Goal: Information Seeking & Learning: Learn about a topic

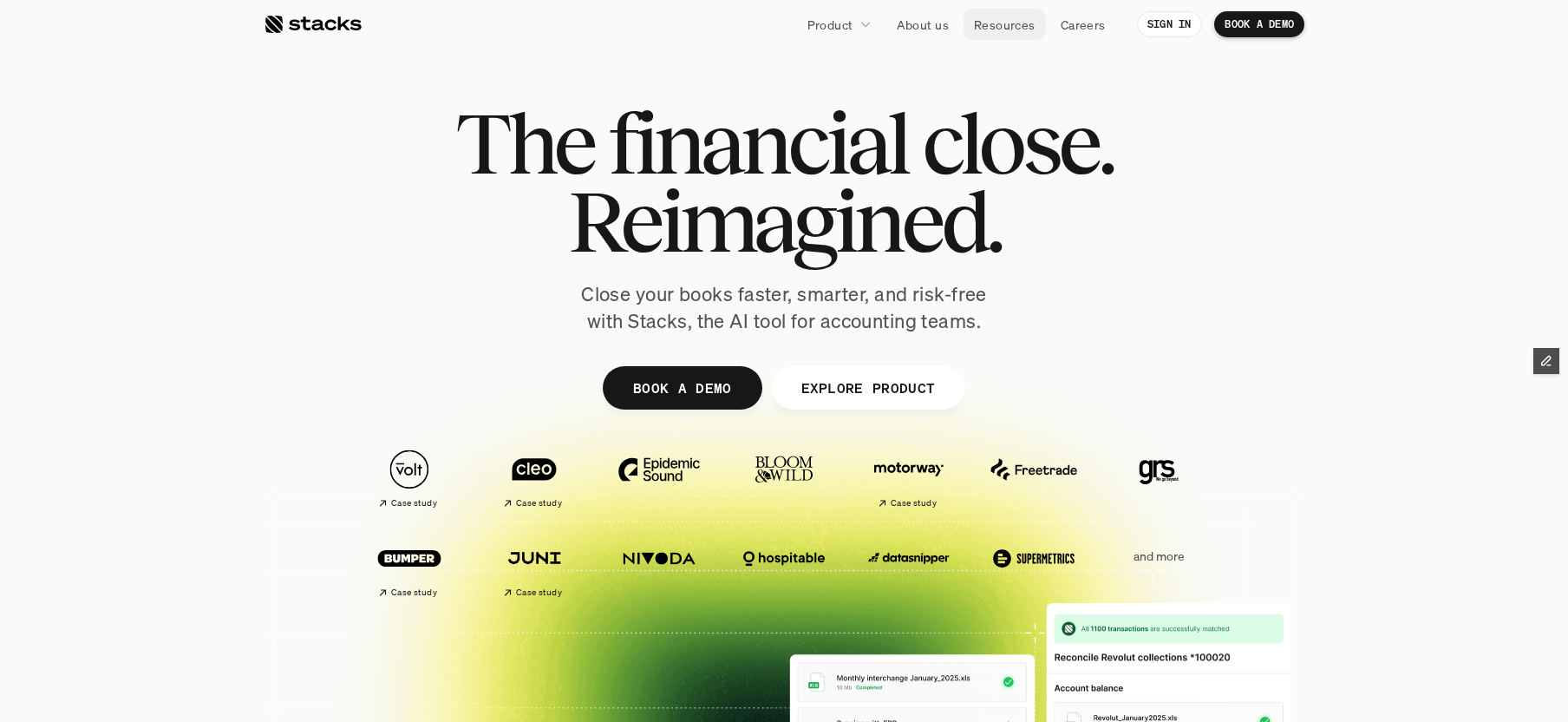
click at [997, 20] on p "Resources" at bounding box center [1004, 25] width 61 height 19
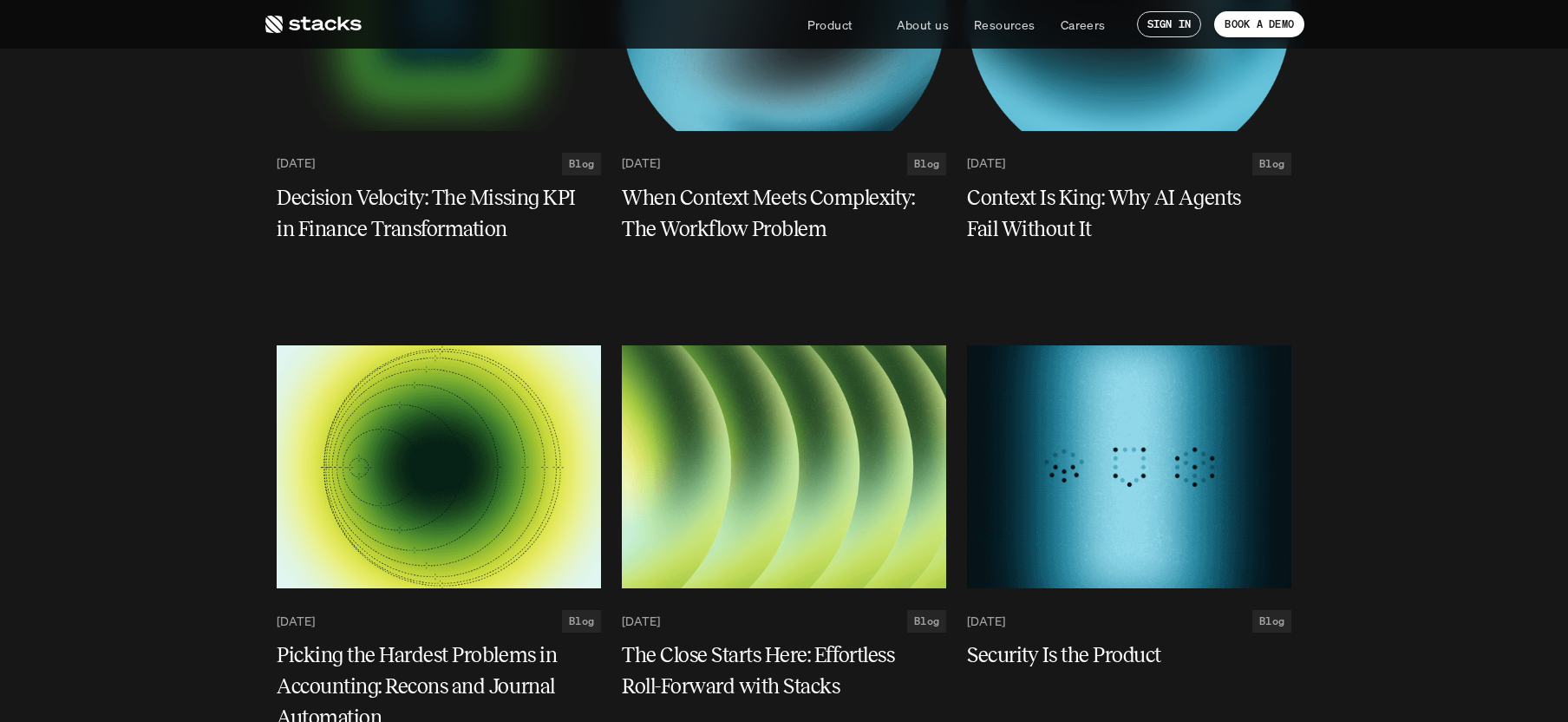
scroll to position [111, 0]
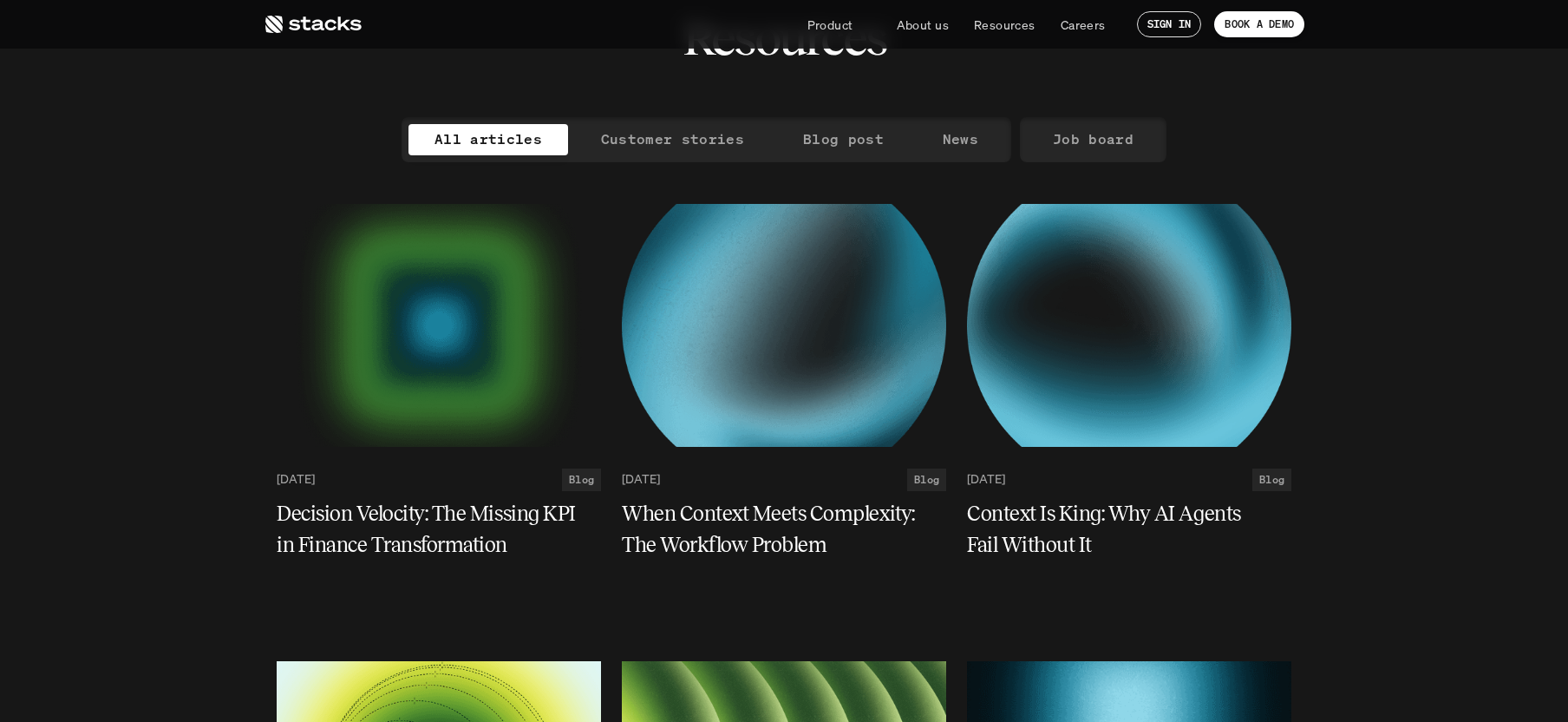
click at [399, 513] on h5 "Decision Velocity: The Missing KPI in Finance Transformation" at bounding box center [428, 529] width 304 height 62
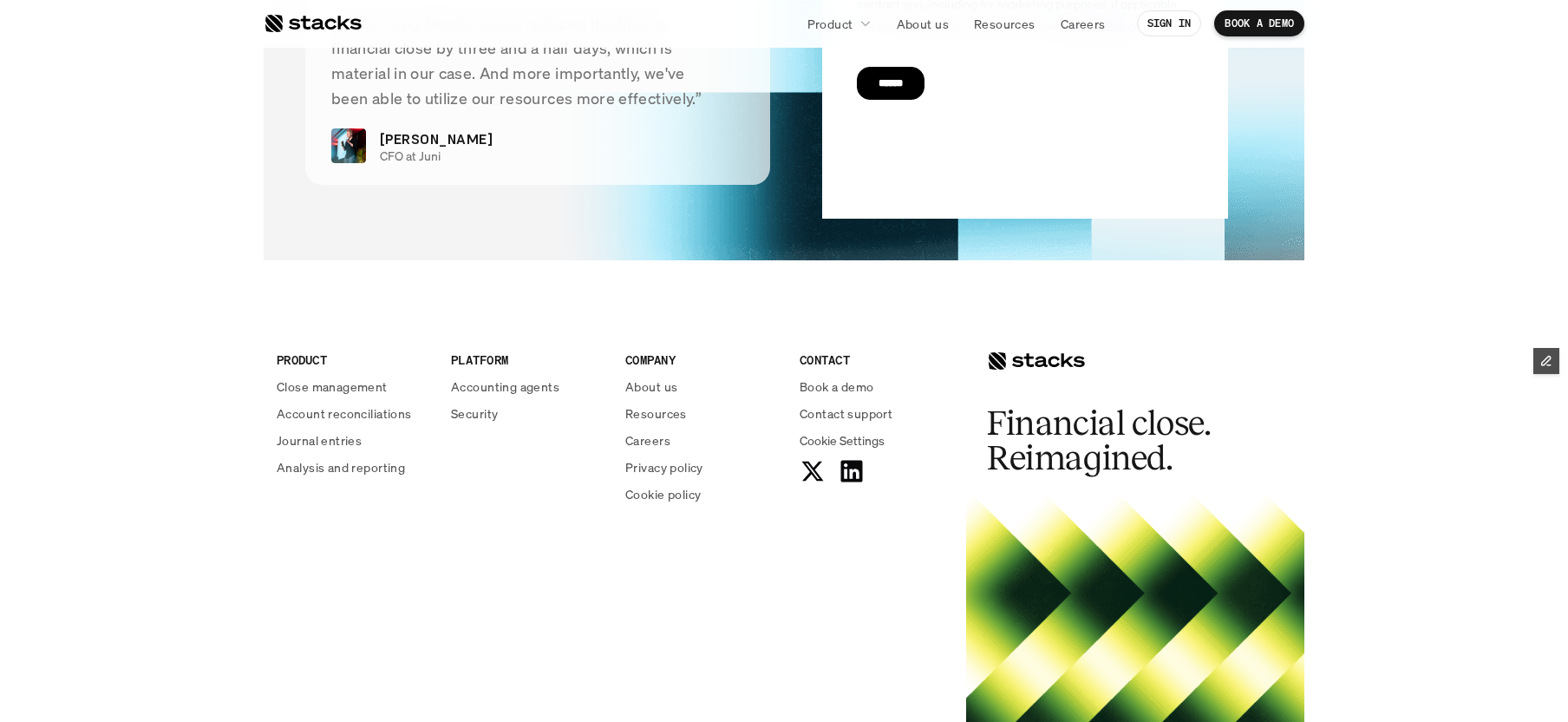
scroll to position [7107, 0]
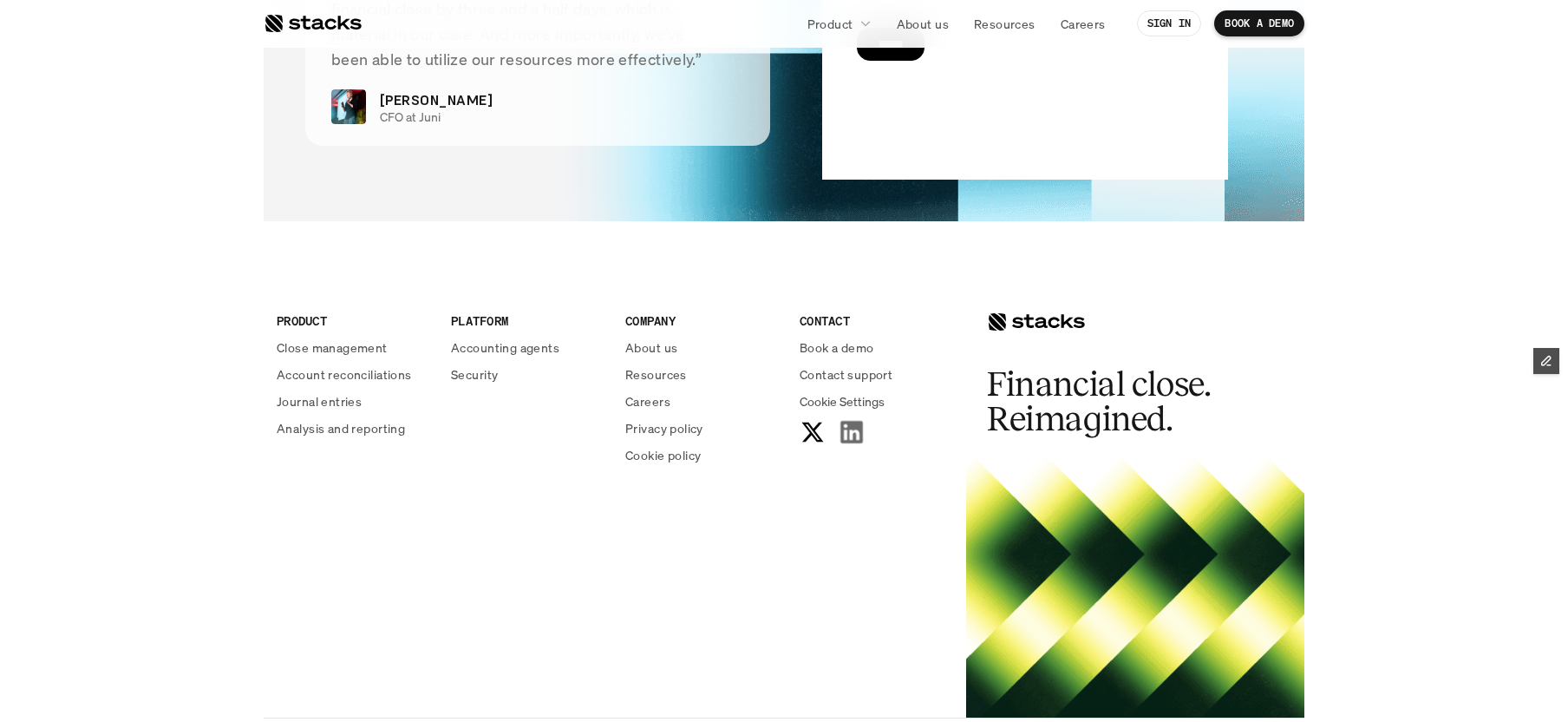
click at [850, 436] on icon at bounding box center [852, 432] width 27 height 27
click at [307, 16] on div at bounding box center [312, 23] width 98 height 20
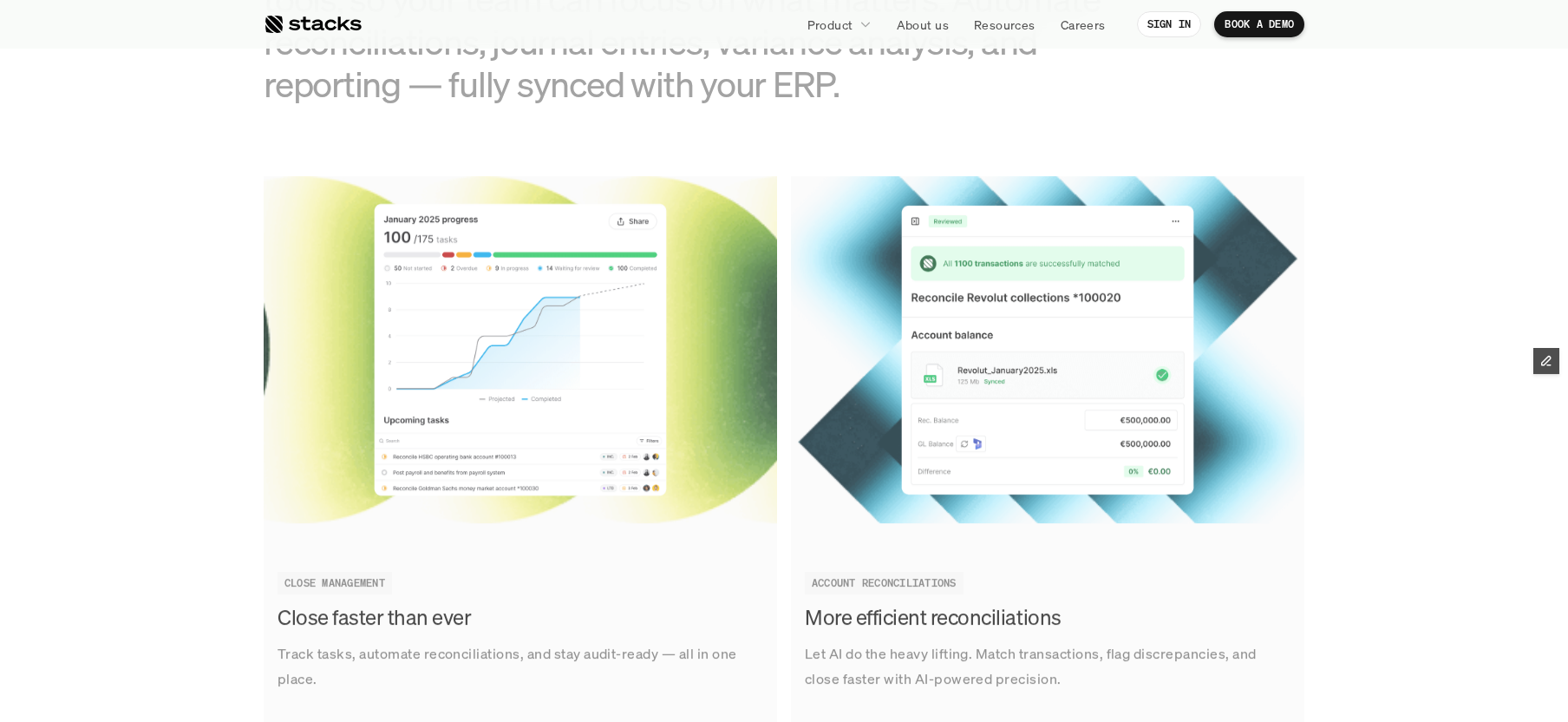
scroll to position [2521, 0]
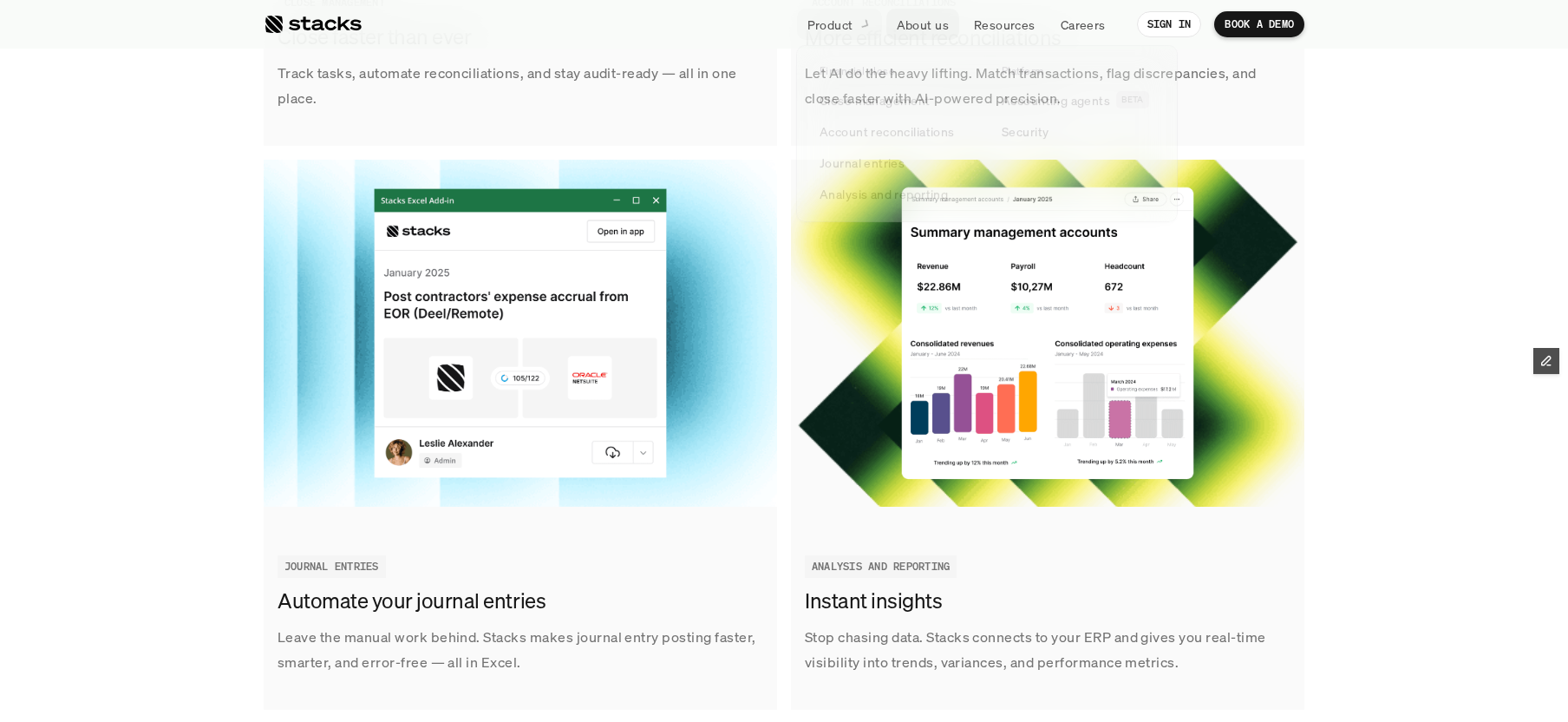
click at [940, 28] on p "About us" at bounding box center [922, 25] width 52 height 19
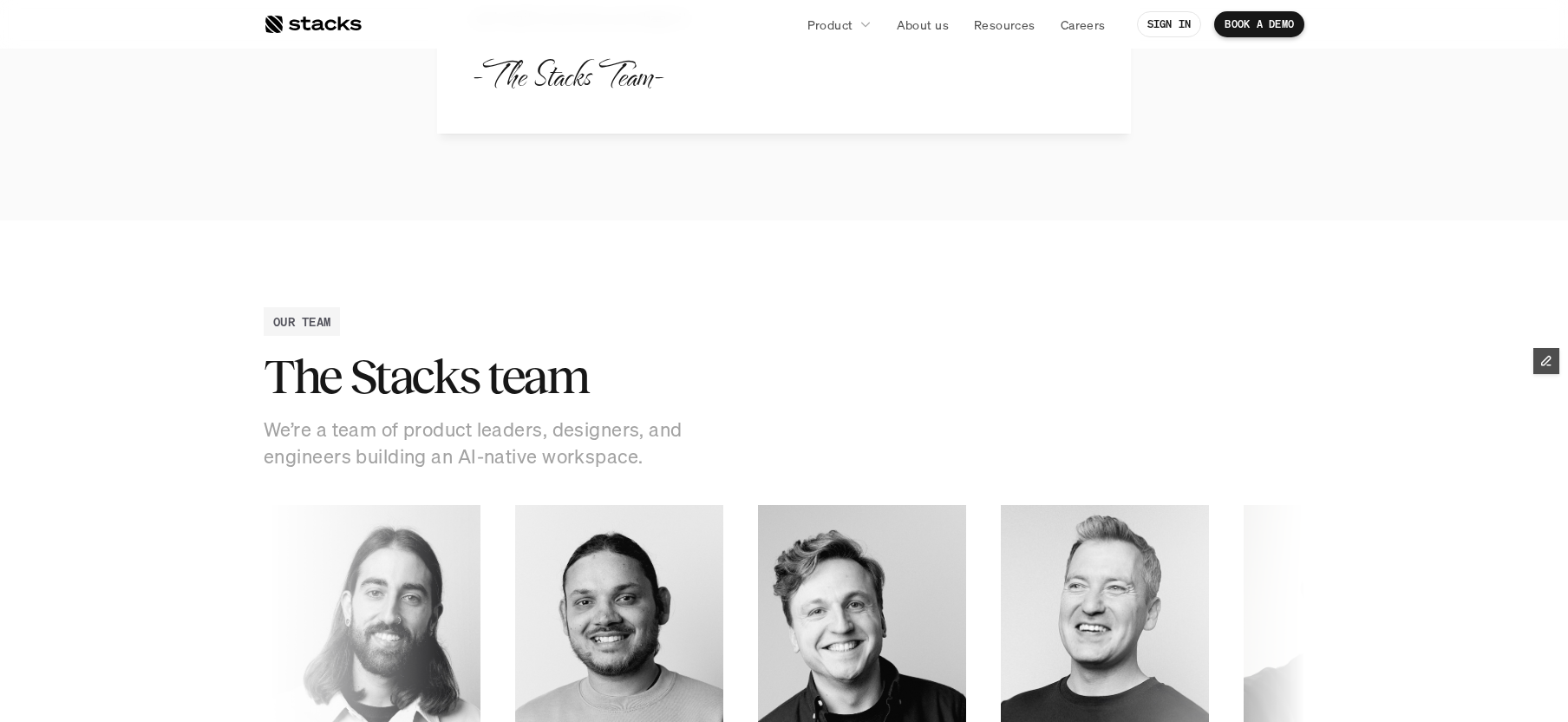
scroll to position [2060, 0]
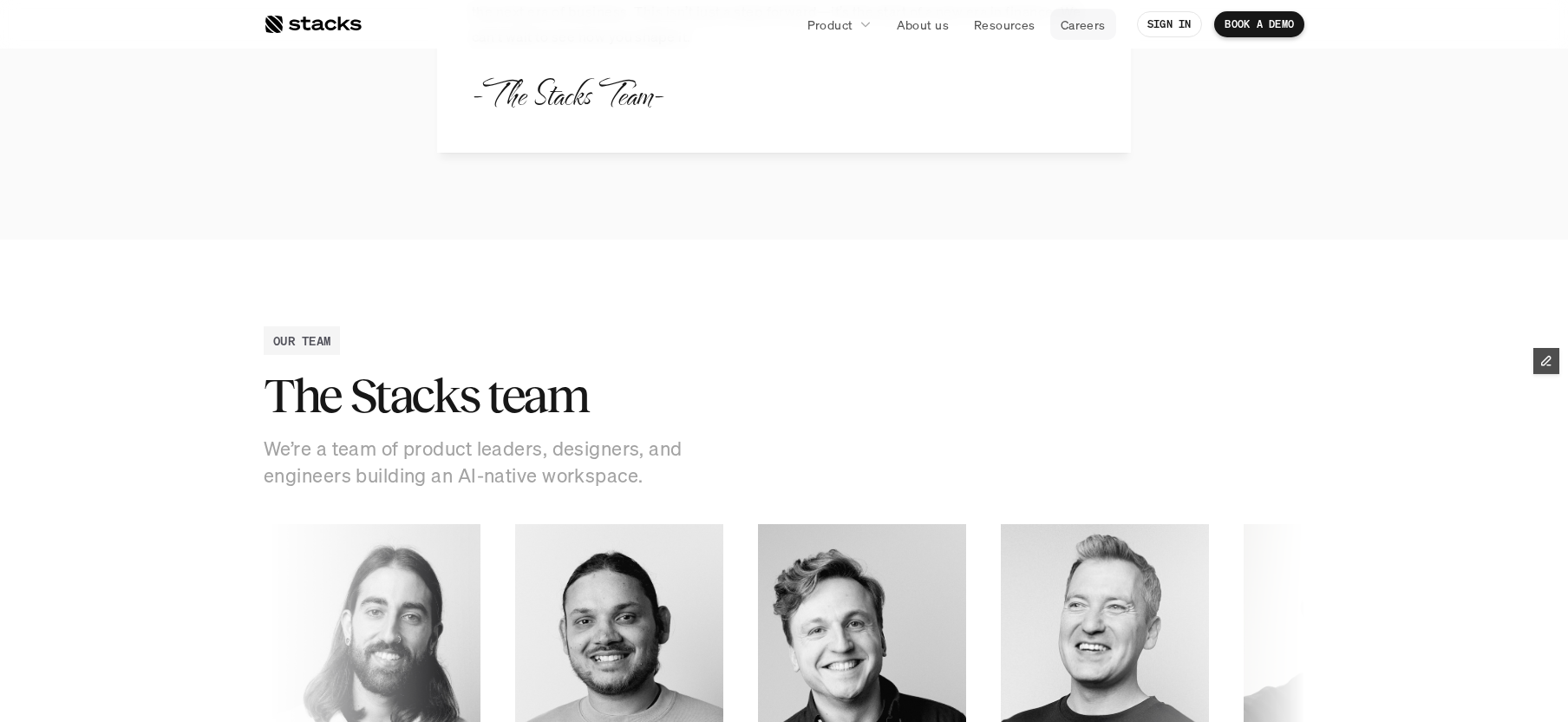
click at [1087, 25] on p "Careers" at bounding box center [1083, 25] width 46 height 19
